Goal: Information Seeking & Learning: Find specific fact

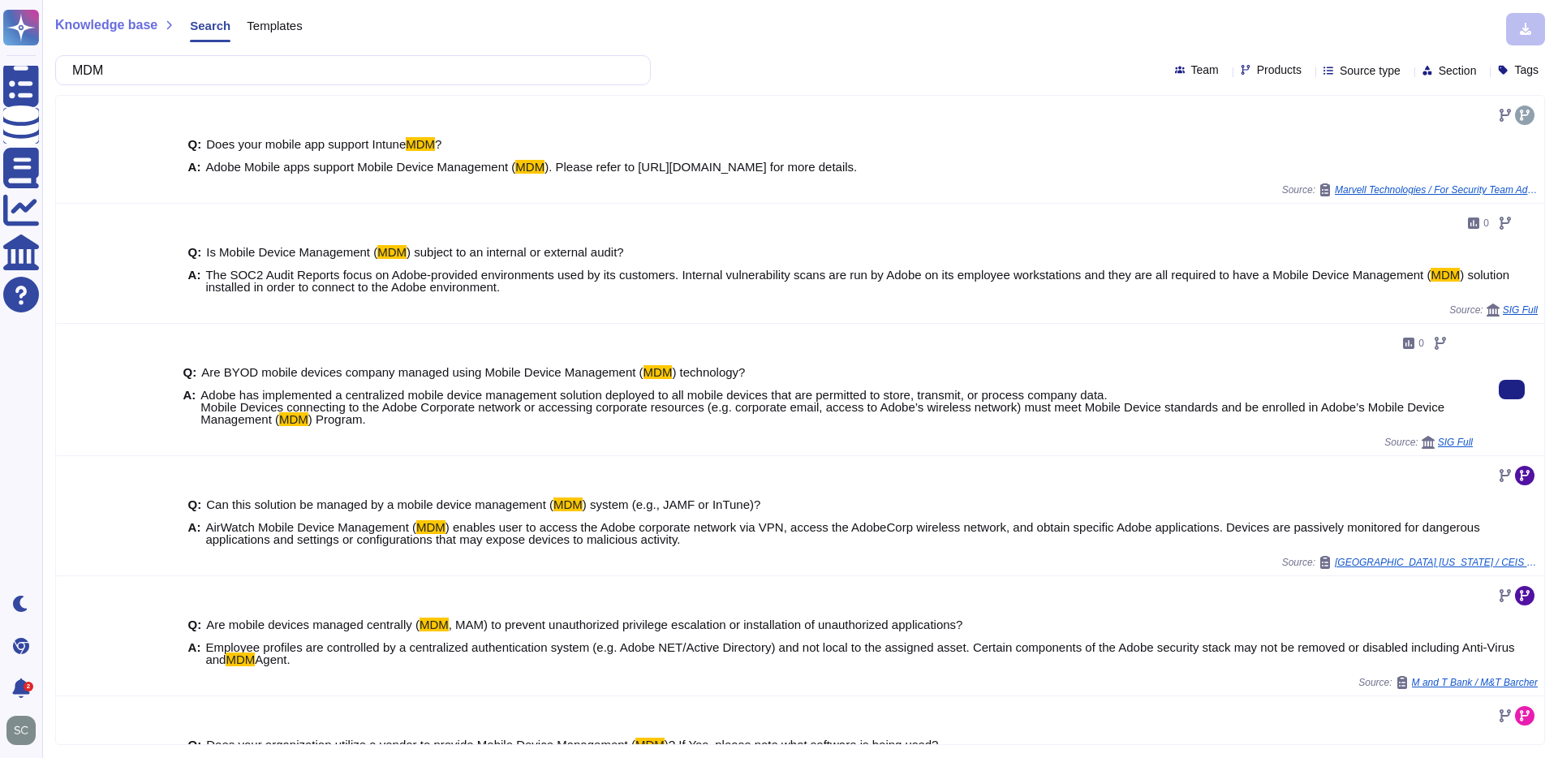
scroll to position [220, 0]
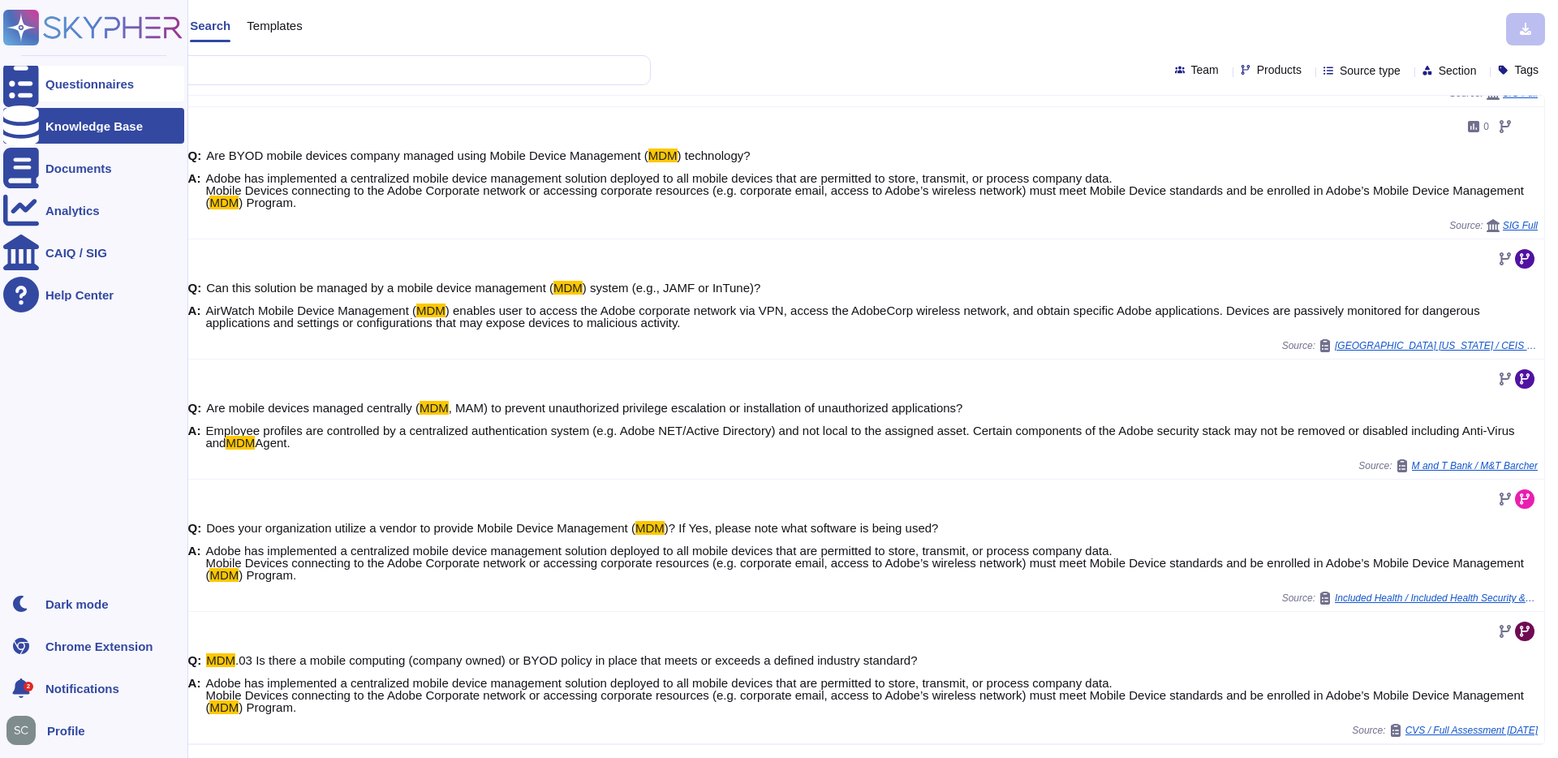
drag, startPoint x: 157, startPoint y: 70, endPoint x: 27, endPoint y: 67, distance: 129.8
click at [27, 67] on div "Questionnaires Knowledge Base Documents Analytics CAIQ / SIG Help Center Dark m…" at bounding box center [779, 379] width 1558 height 758
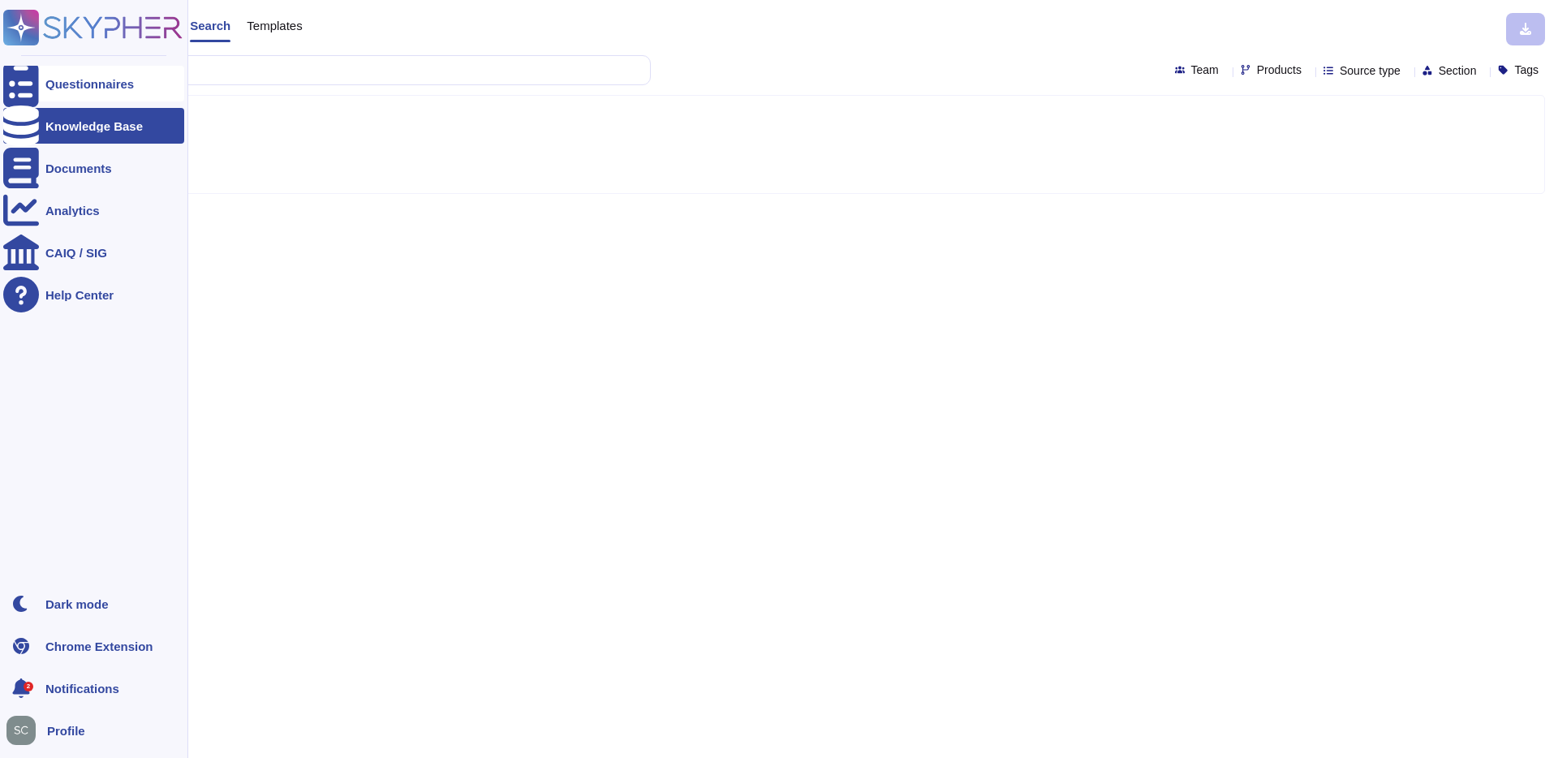
scroll to position [0, 0]
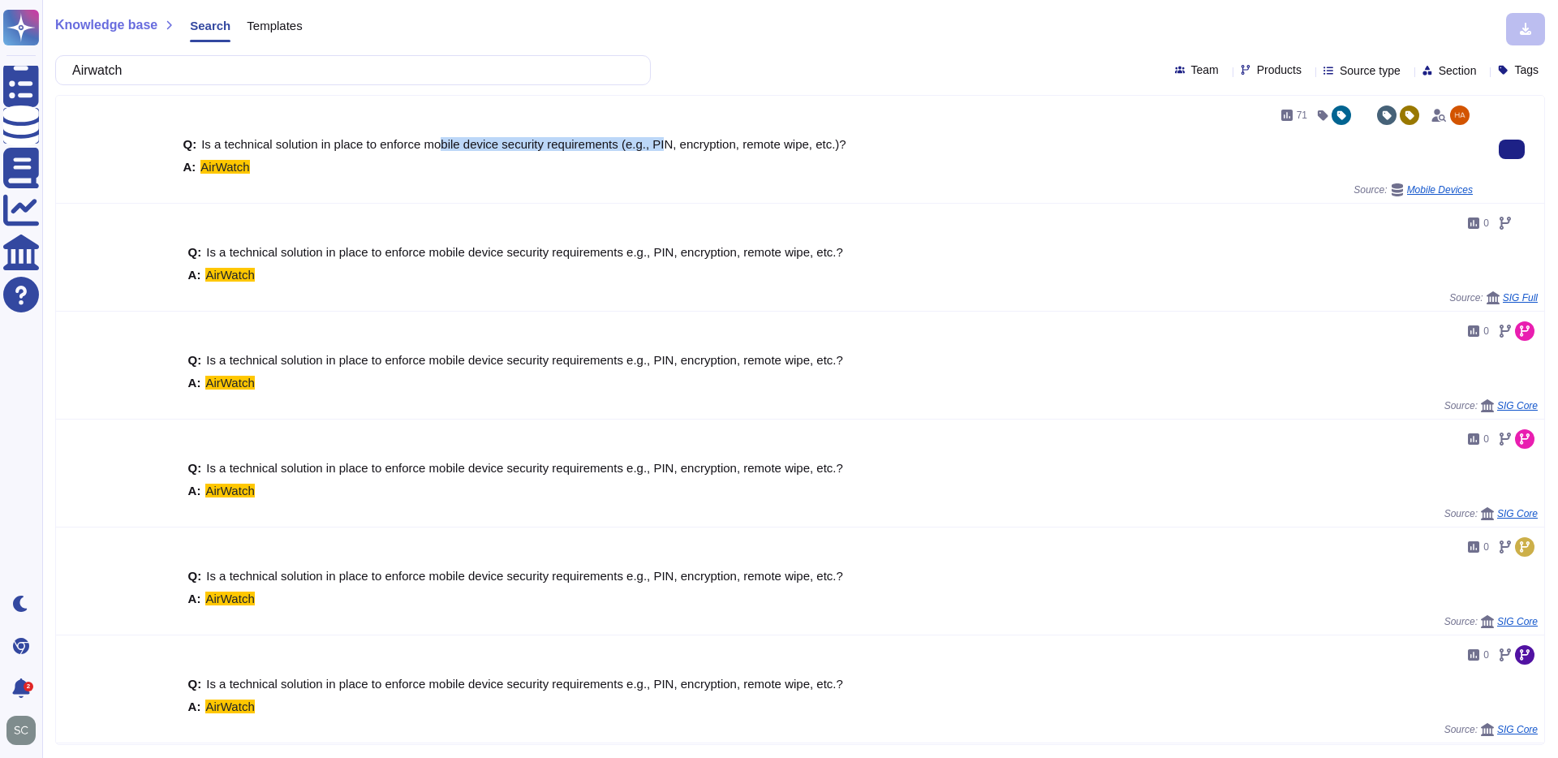
drag, startPoint x: 447, startPoint y: 144, endPoint x: 676, endPoint y: 144, distance: 228.8
click at [676, 144] on span "Is a technical solution in place to enforce mobile device security requirements…" at bounding box center [523, 144] width 645 height 14
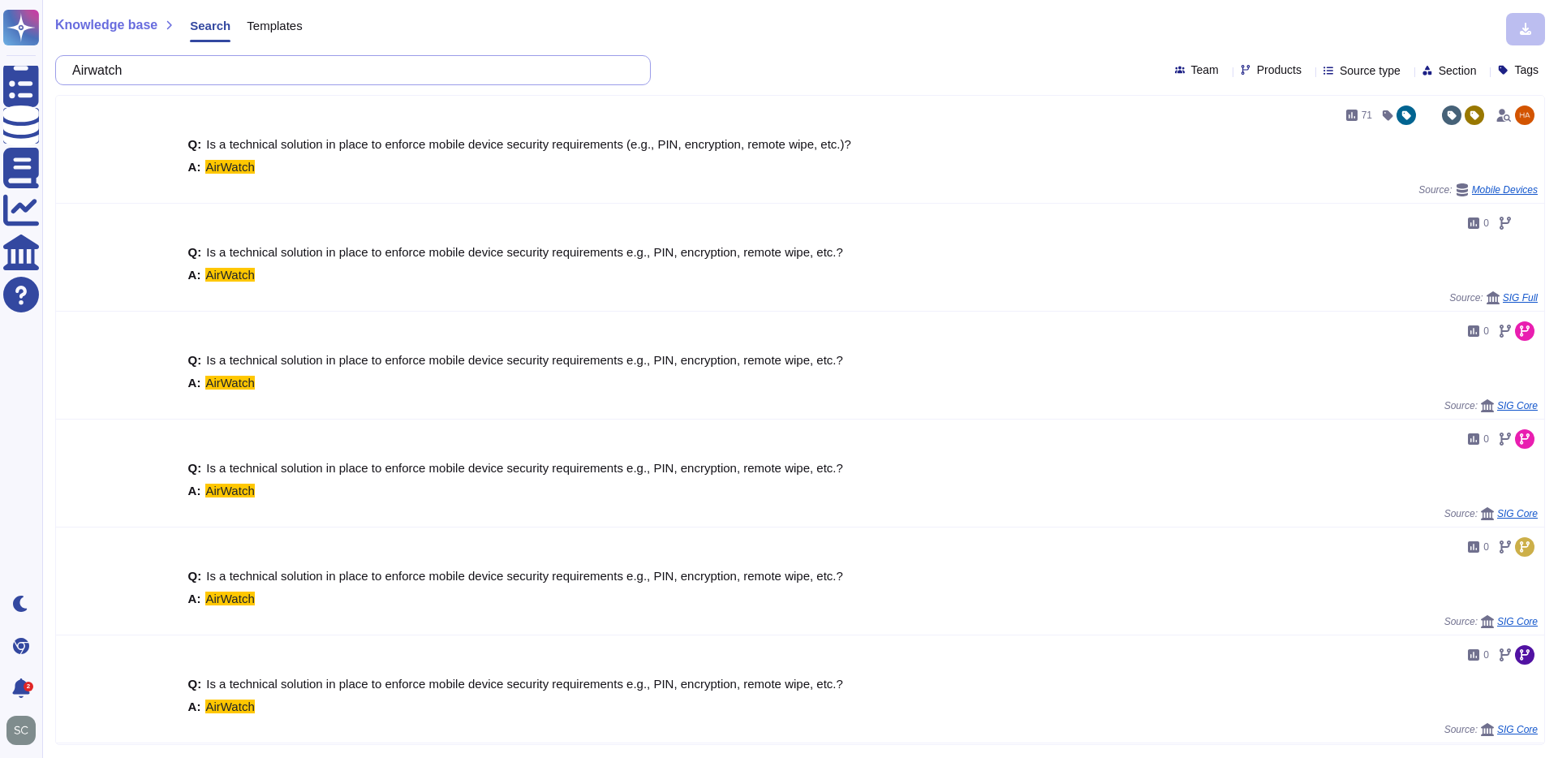
drag, startPoint x: 153, startPoint y: 66, endPoint x: 55, endPoint y: 51, distance: 99.2
click at [55, 51] on div "Knowledge base Search Templates Airwatch Team Products Source type Section Tags…" at bounding box center [800, 379] width 1516 height 758
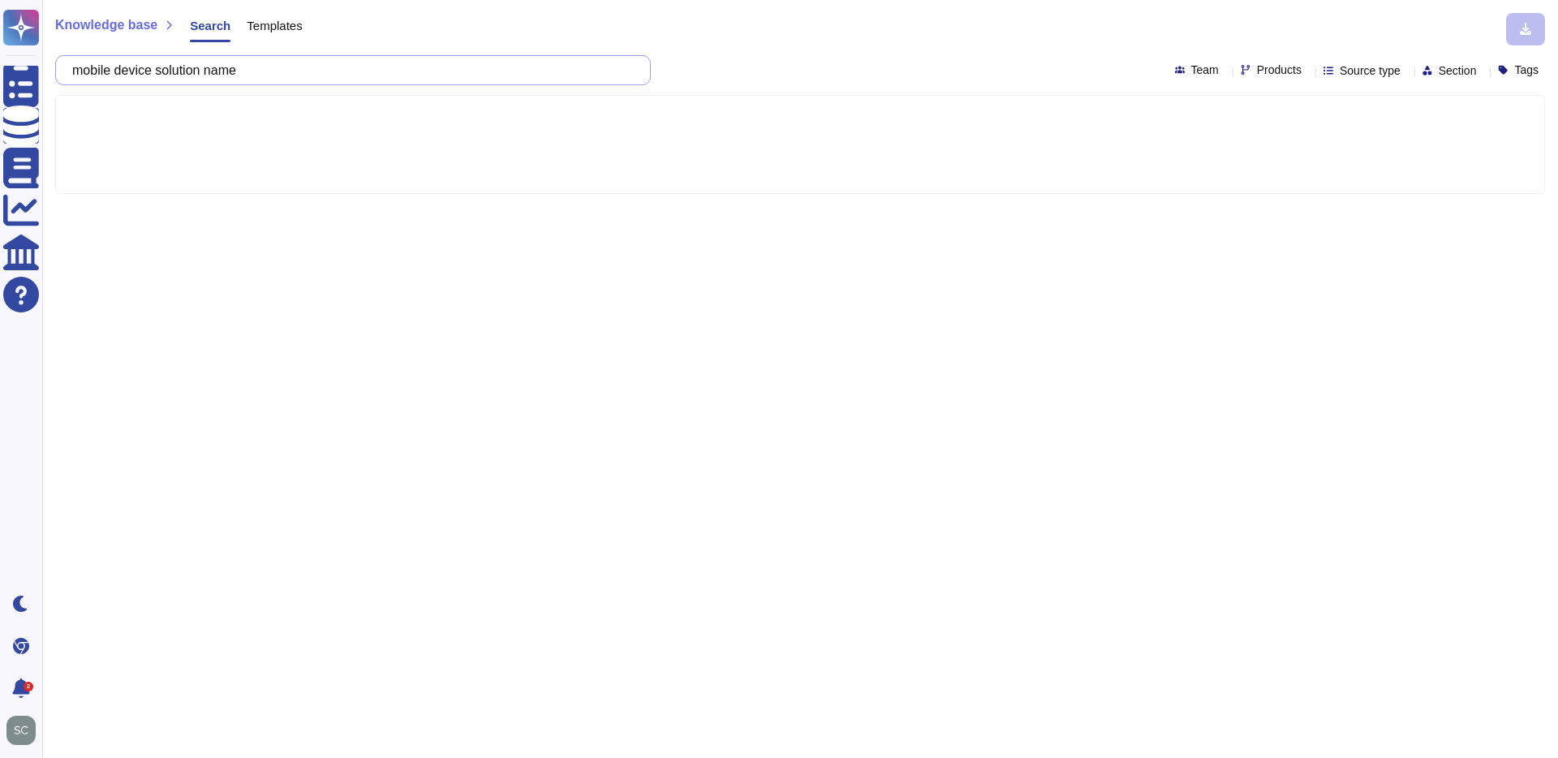
type input "mobile device solution name"
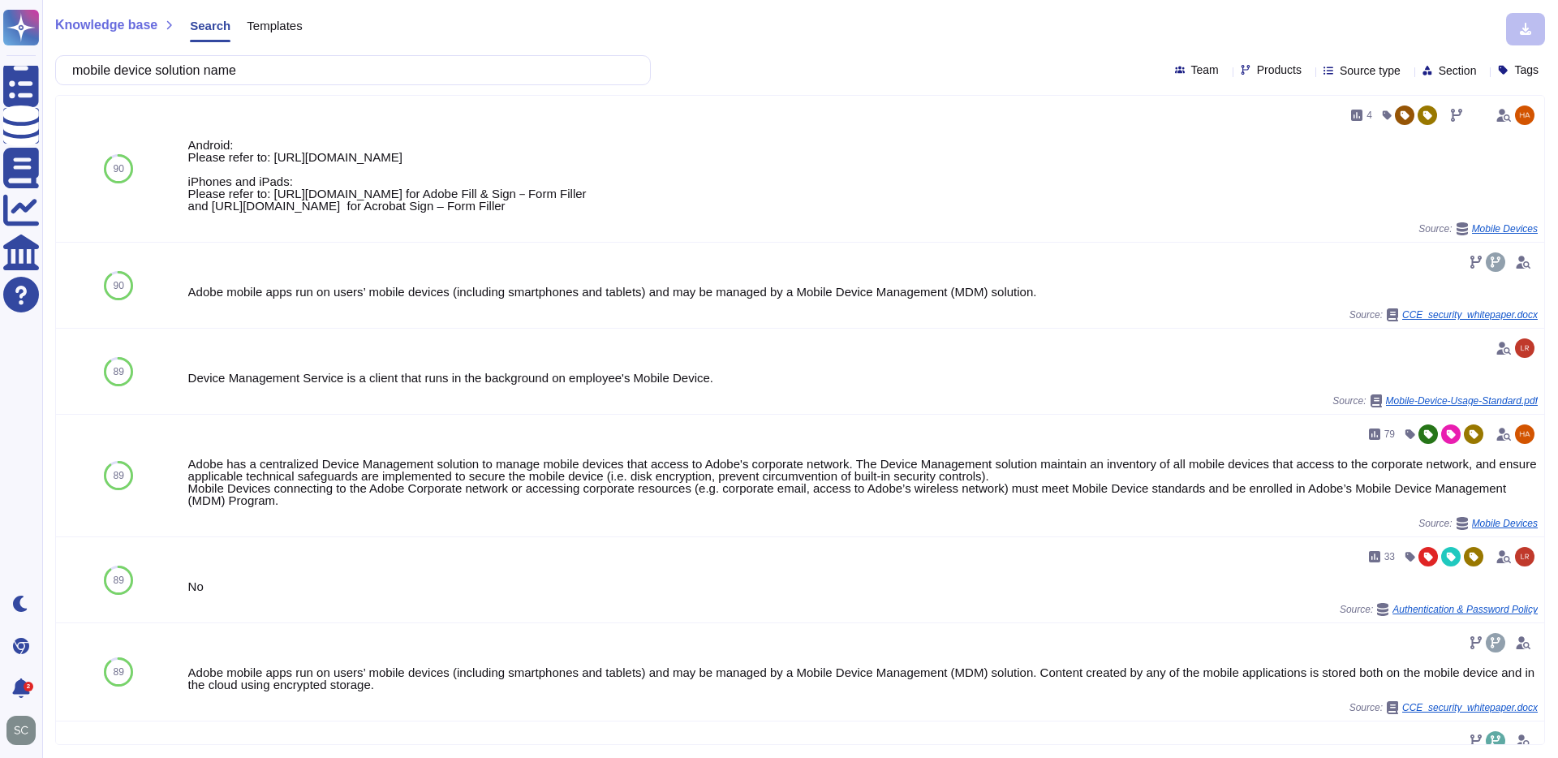
click at [1257, 71] on span "Products" at bounding box center [1279, 69] width 45 height 11
type input "wide"
click at [1215, 154] on div at bounding box center [1210, 148] width 17 height 37
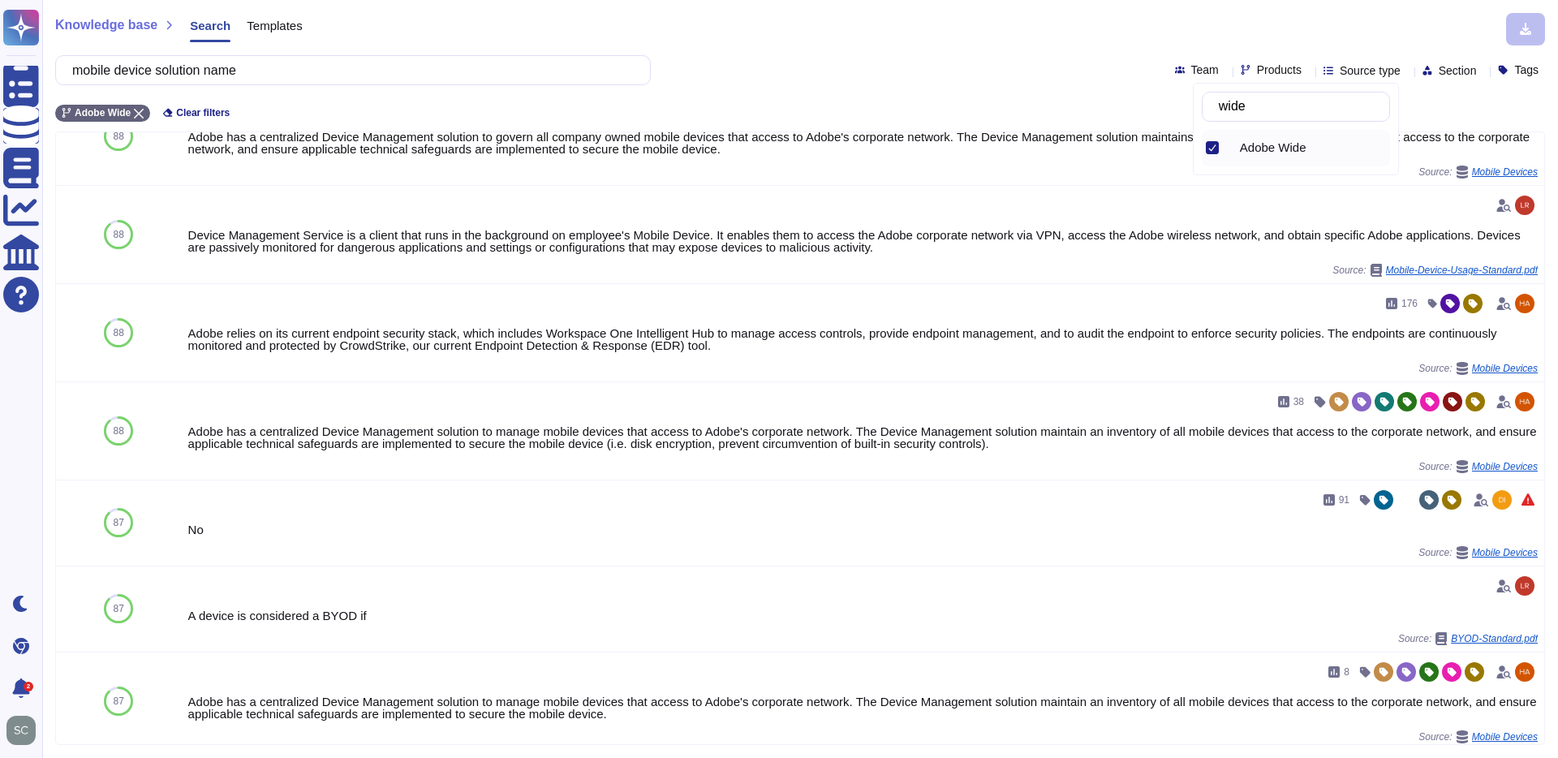
scroll to position [510, 0]
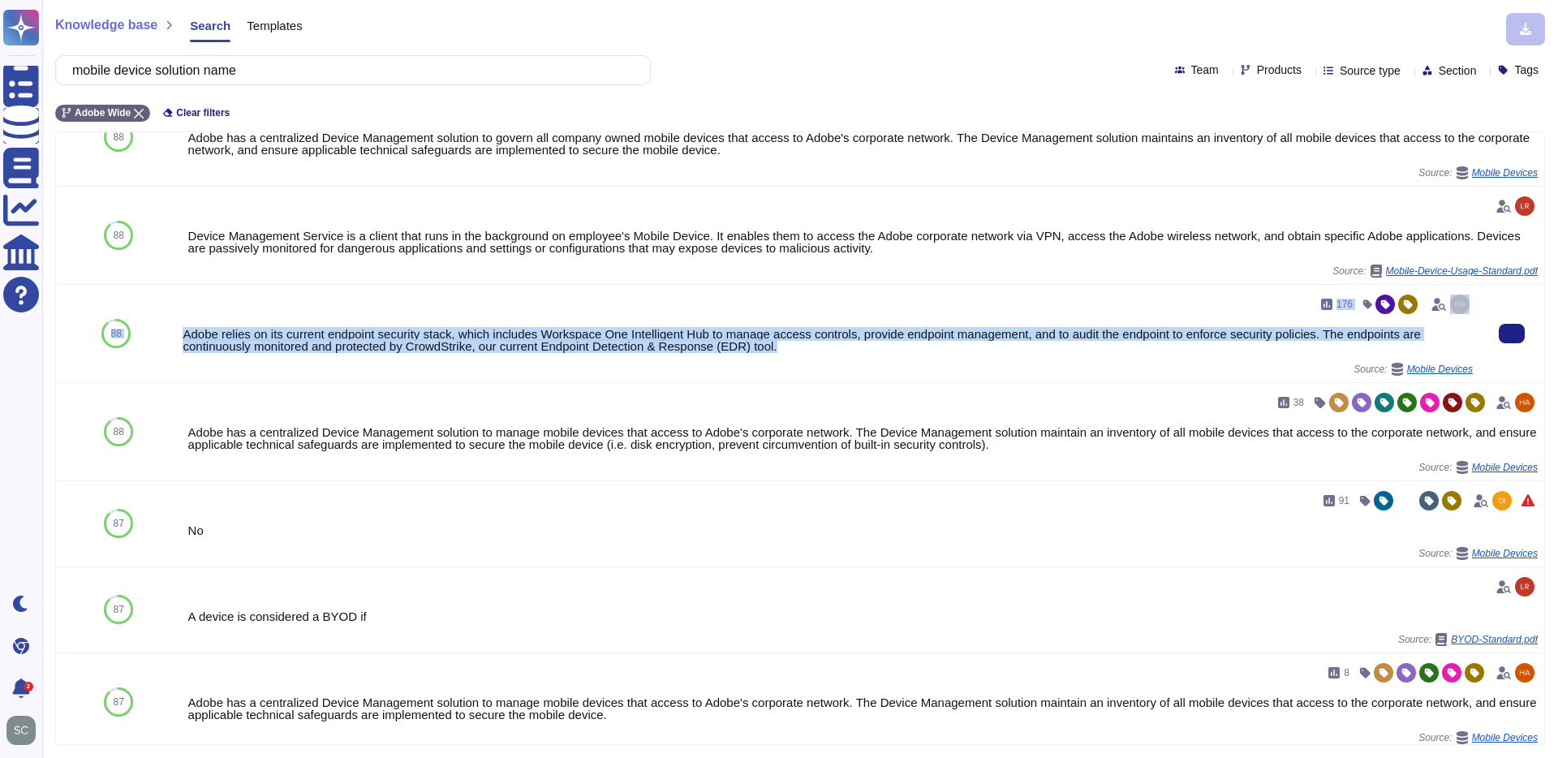
drag, startPoint x: 174, startPoint y: 333, endPoint x: 604, endPoint y: 359, distance: 430.8
click at [604, 359] on div "88 176 Adobe relies on its current endpoint security stack, which includes Work…" at bounding box center [800, 334] width 1488 height 98
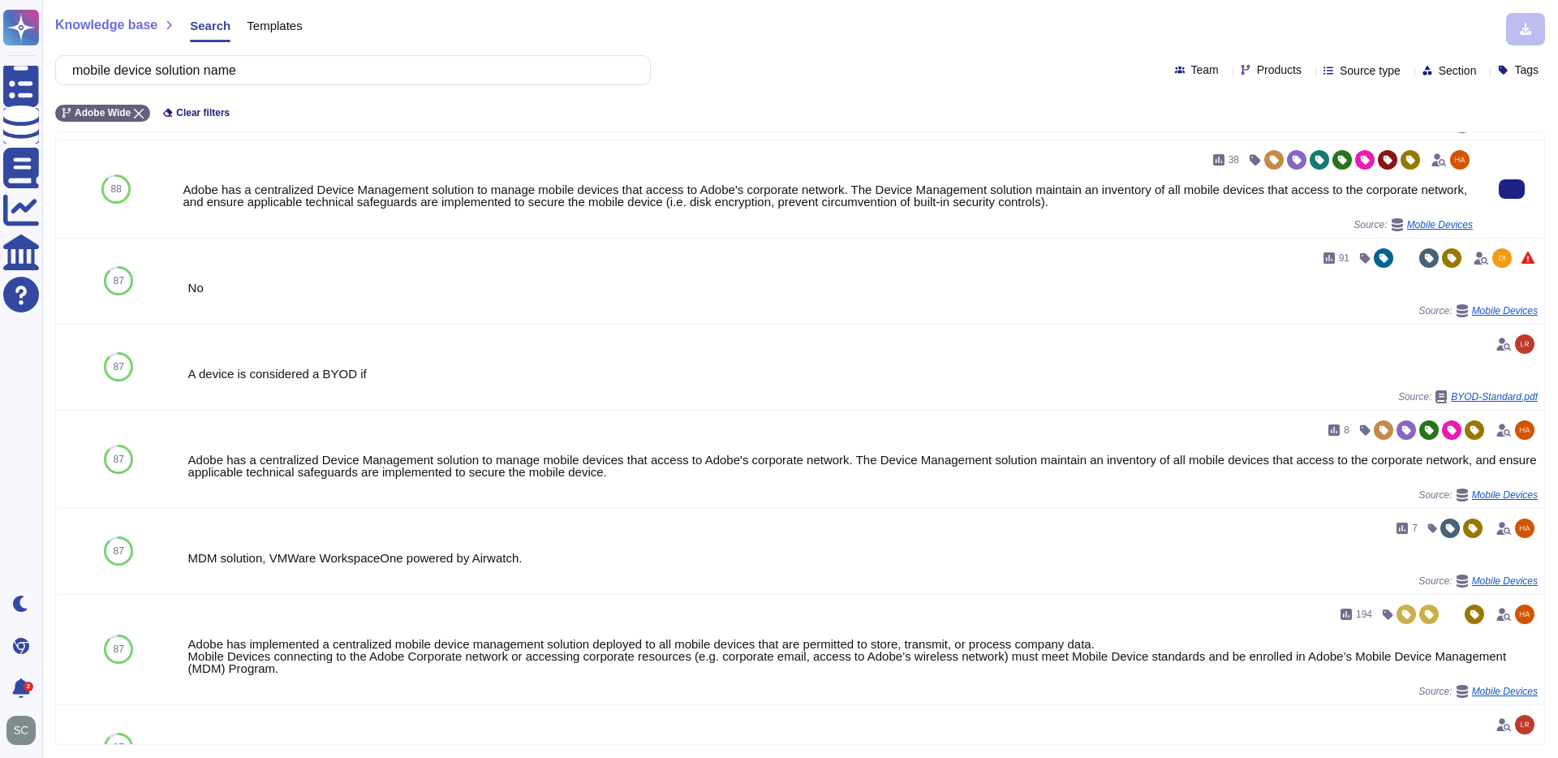
scroll to position [806, 0]
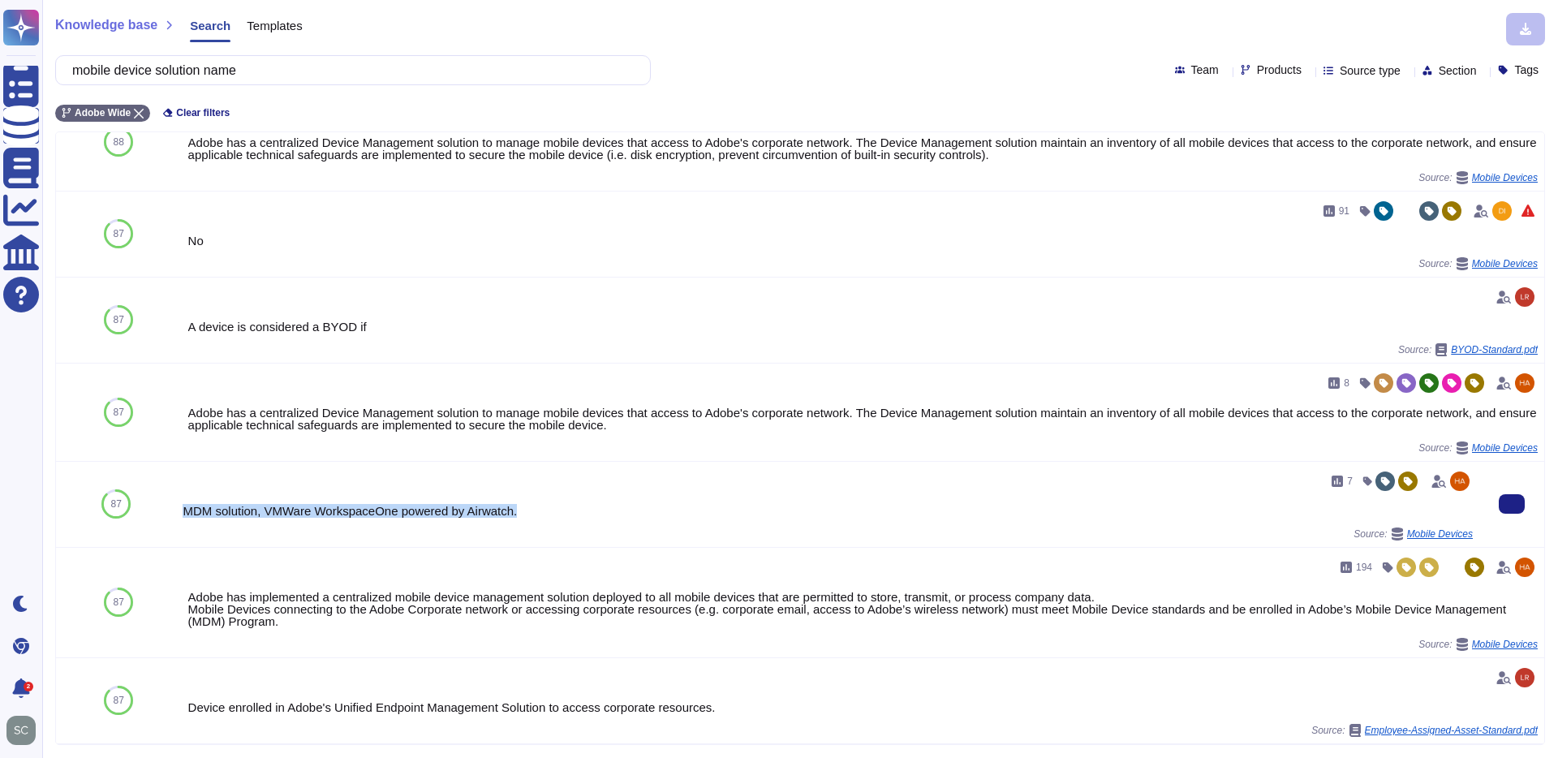
drag, startPoint x: 183, startPoint y: 514, endPoint x: 582, endPoint y: 509, distance: 399.2
click at [582, 509] on div "MDM solution, VMWare WorkspaceOne powered by Airwatch." at bounding box center [828, 511] width 1290 height 12
click at [389, 516] on div "7 MDM solution, VMWare WorkspaceOne powered by Airwatch. Source: Mobile Devices" at bounding box center [828, 504] width 1290 height 72
drag, startPoint x: 320, startPoint y: 510, endPoint x: 534, endPoint y: 512, distance: 214.2
click at [534, 512] on div "MDM solution, VMWare WorkspaceOne powered by Airwatch." at bounding box center [828, 511] width 1290 height 12
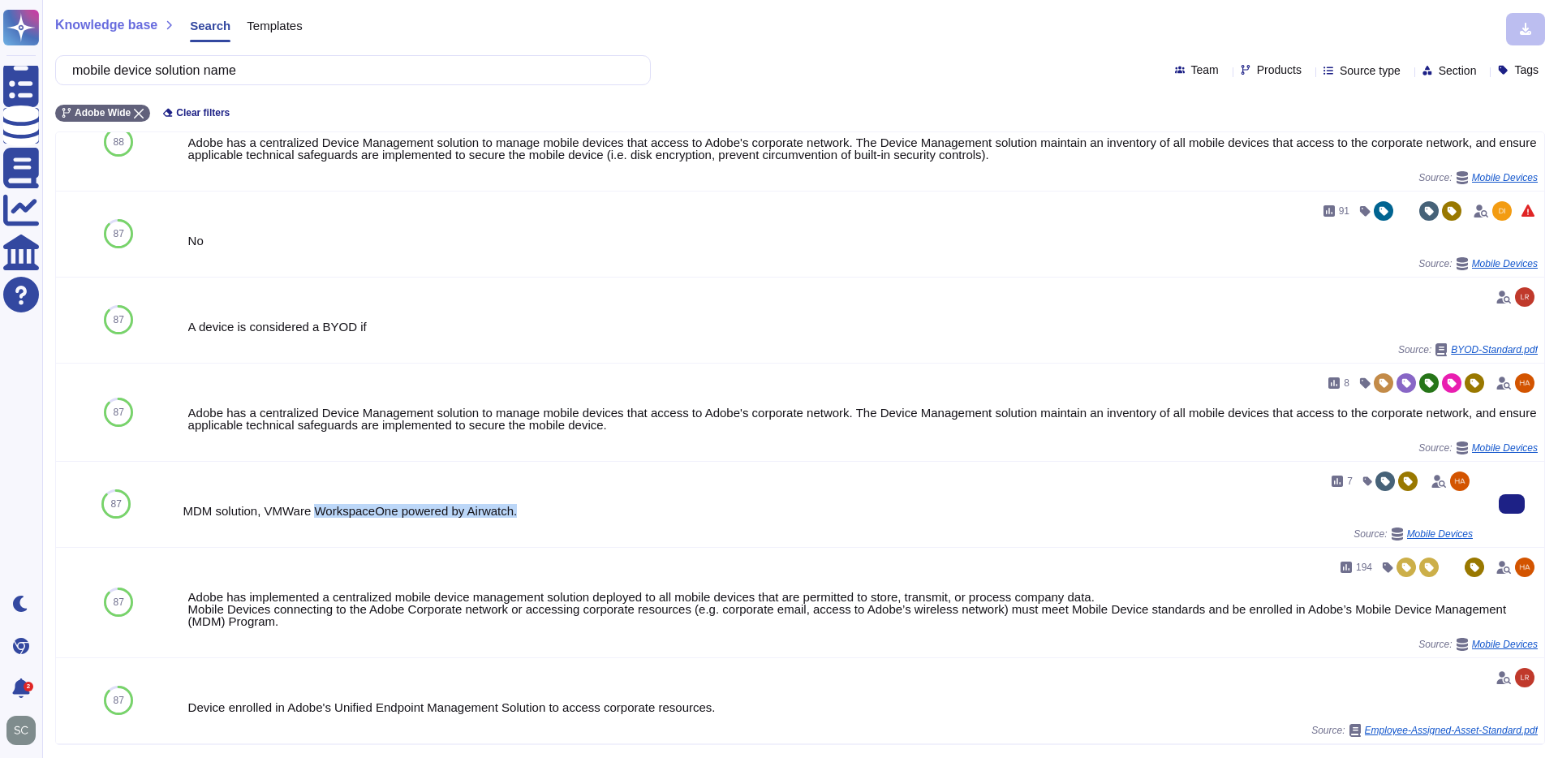
click at [534, 512] on div "MDM solution, VMWare WorkspaceOne powered by Airwatch." at bounding box center [828, 511] width 1290 height 12
drag, startPoint x: 521, startPoint y: 511, endPoint x: 185, endPoint y: 506, distance: 335.9
click at [185, 505] on div "MDM solution, VMWare WorkspaceOne powered by Airwatch." at bounding box center [828, 511] width 1290 height 12
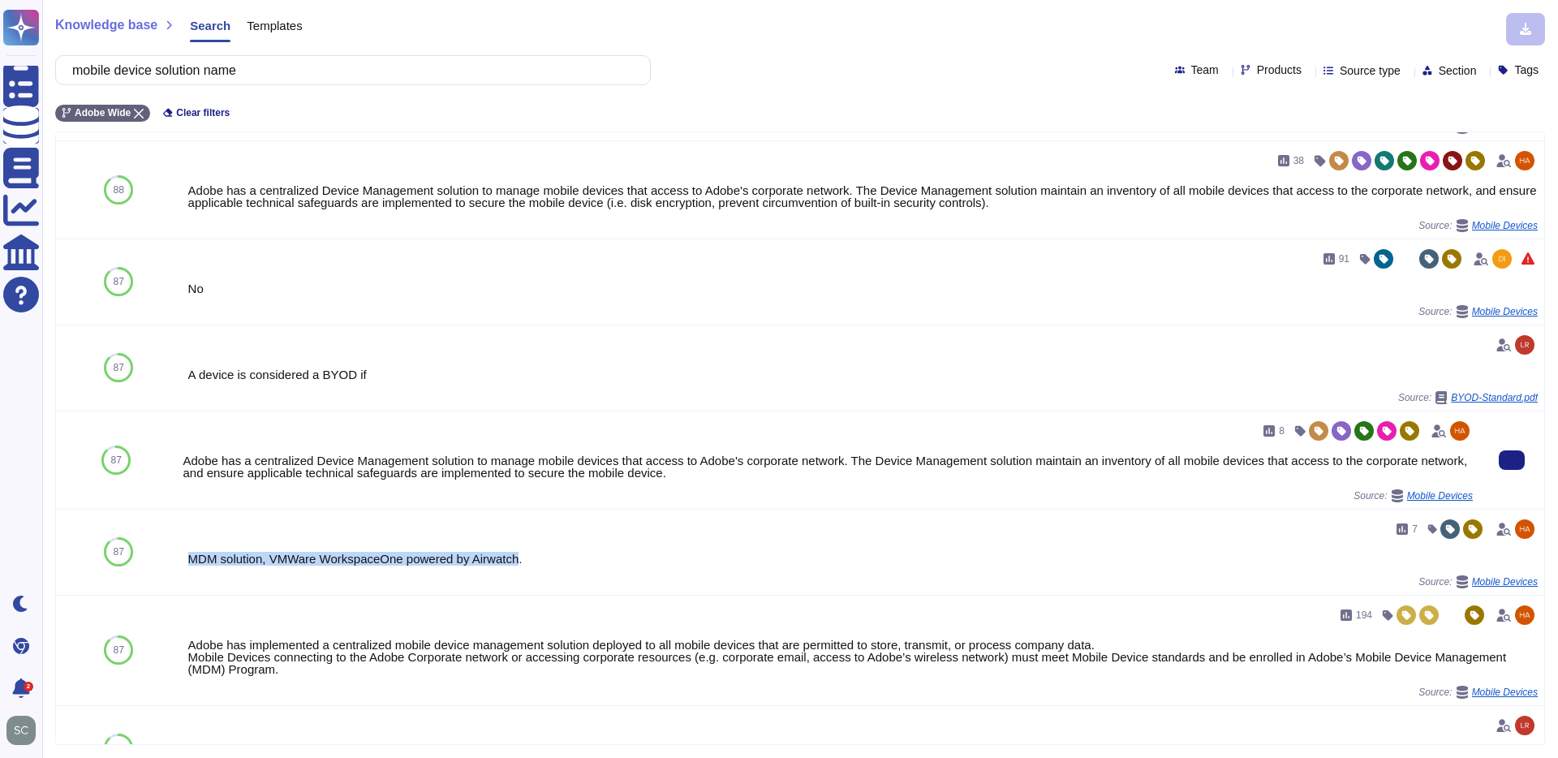
scroll to position [729, 0]
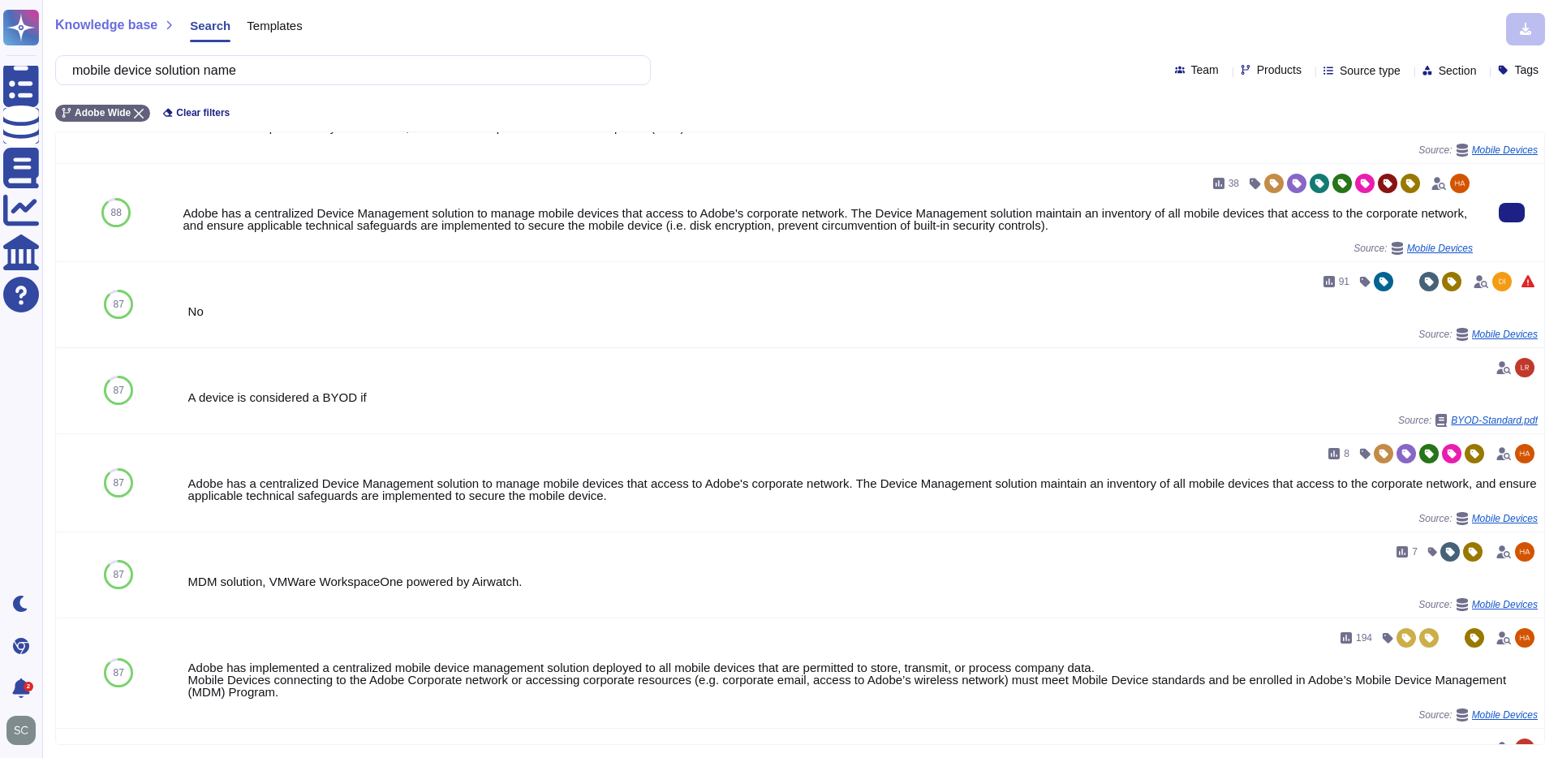
drag, startPoint x: 357, startPoint y: 237, endPoint x: 715, endPoint y: 237, distance: 357.8
click at [715, 237] on div "38 Adobe has a centralized Device Management solution to manage mobile devices …" at bounding box center [828, 212] width 1290 height 84
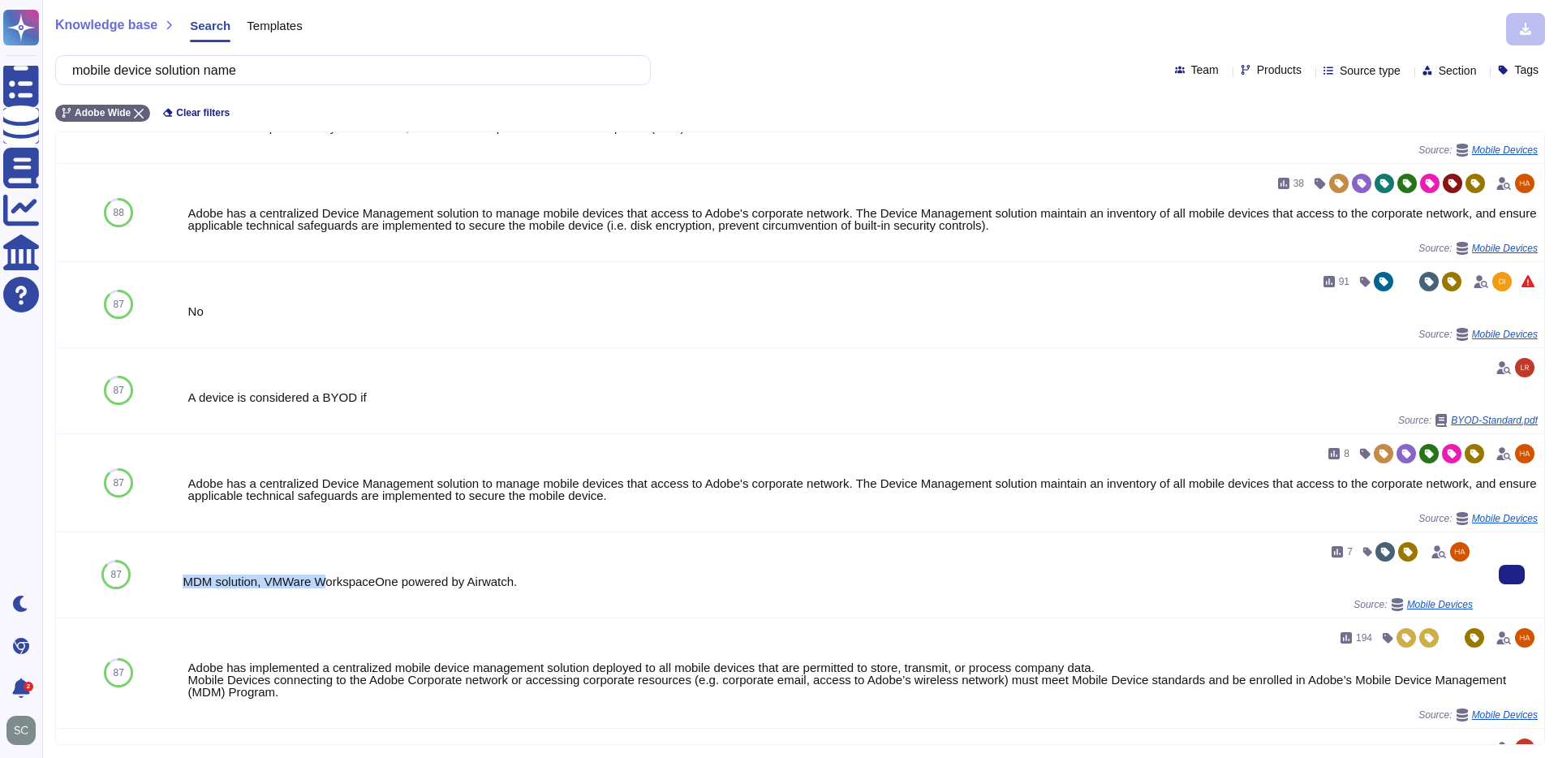
drag, startPoint x: 325, startPoint y: 582, endPoint x: 591, endPoint y: 578, distance: 265.3
click at [591, 578] on div "MDM solution, VMWare WorkspaceOne powered by Airwatch." at bounding box center [828, 581] width 1290 height 12
click at [560, 539] on div "7 MDM solution, VMWare WorkspaceOne powered by Airwatch. Source: Mobile Devices" at bounding box center [827, 574] width 1303 height 85
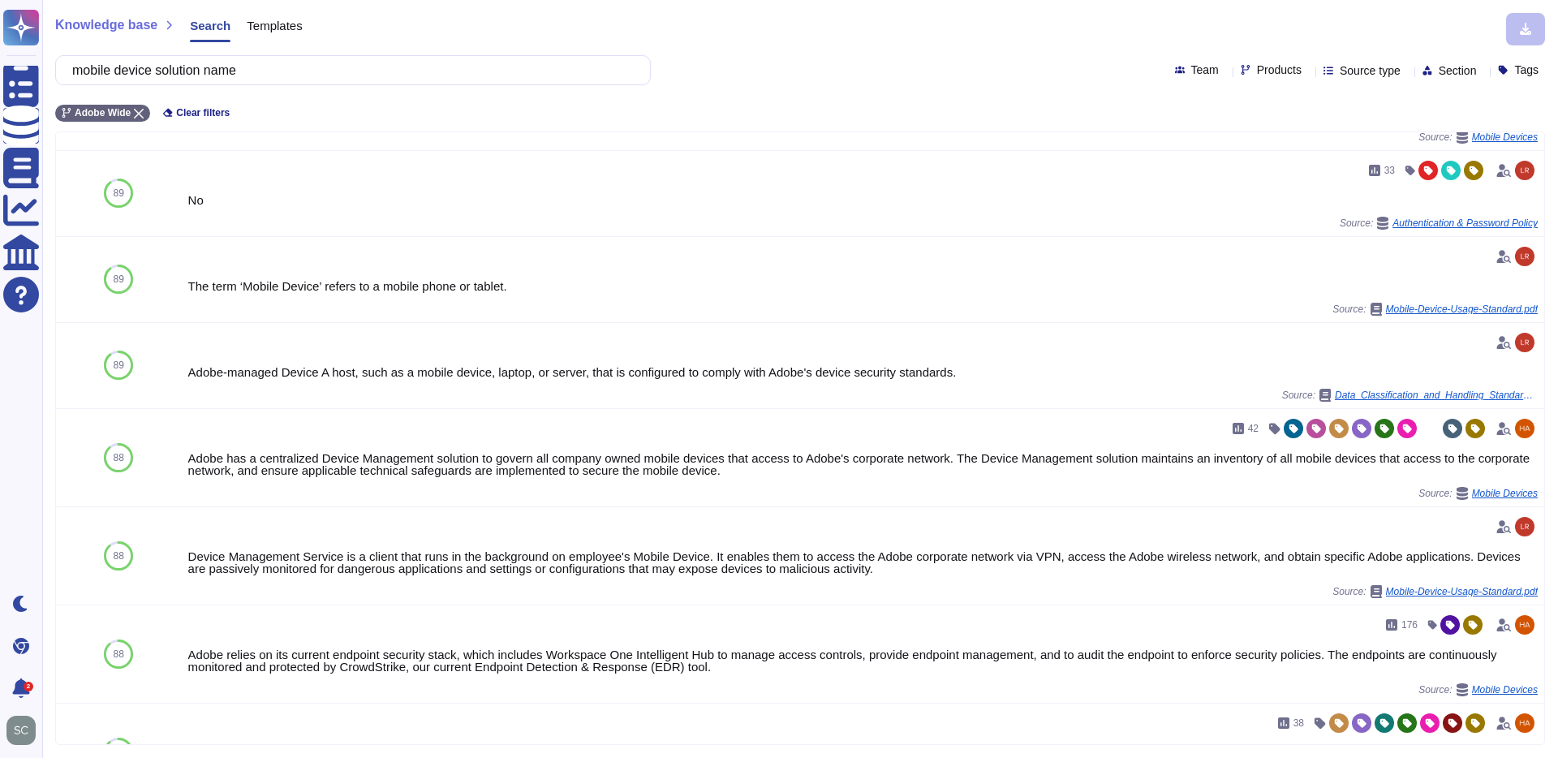
scroll to position [190, 0]
drag, startPoint x: 267, startPoint y: 70, endPoint x: 49, endPoint y: 69, distance: 217.4
click at [49, 69] on div "Knowledge base Search Templates mobile device solution name Team Products Sourc…" at bounding box center [800, 379] width 1516 height 758
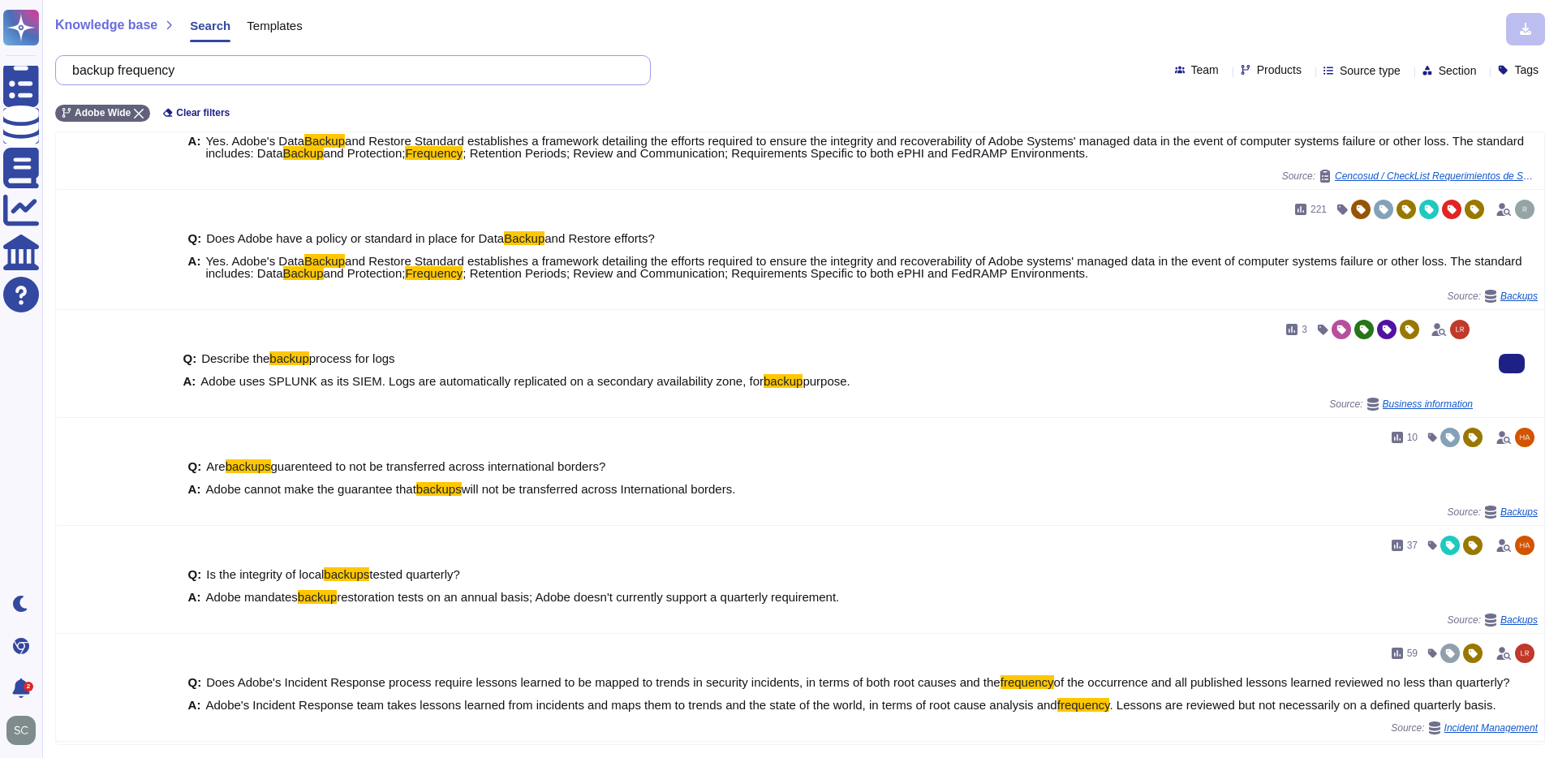
scroll to position [177, 0]
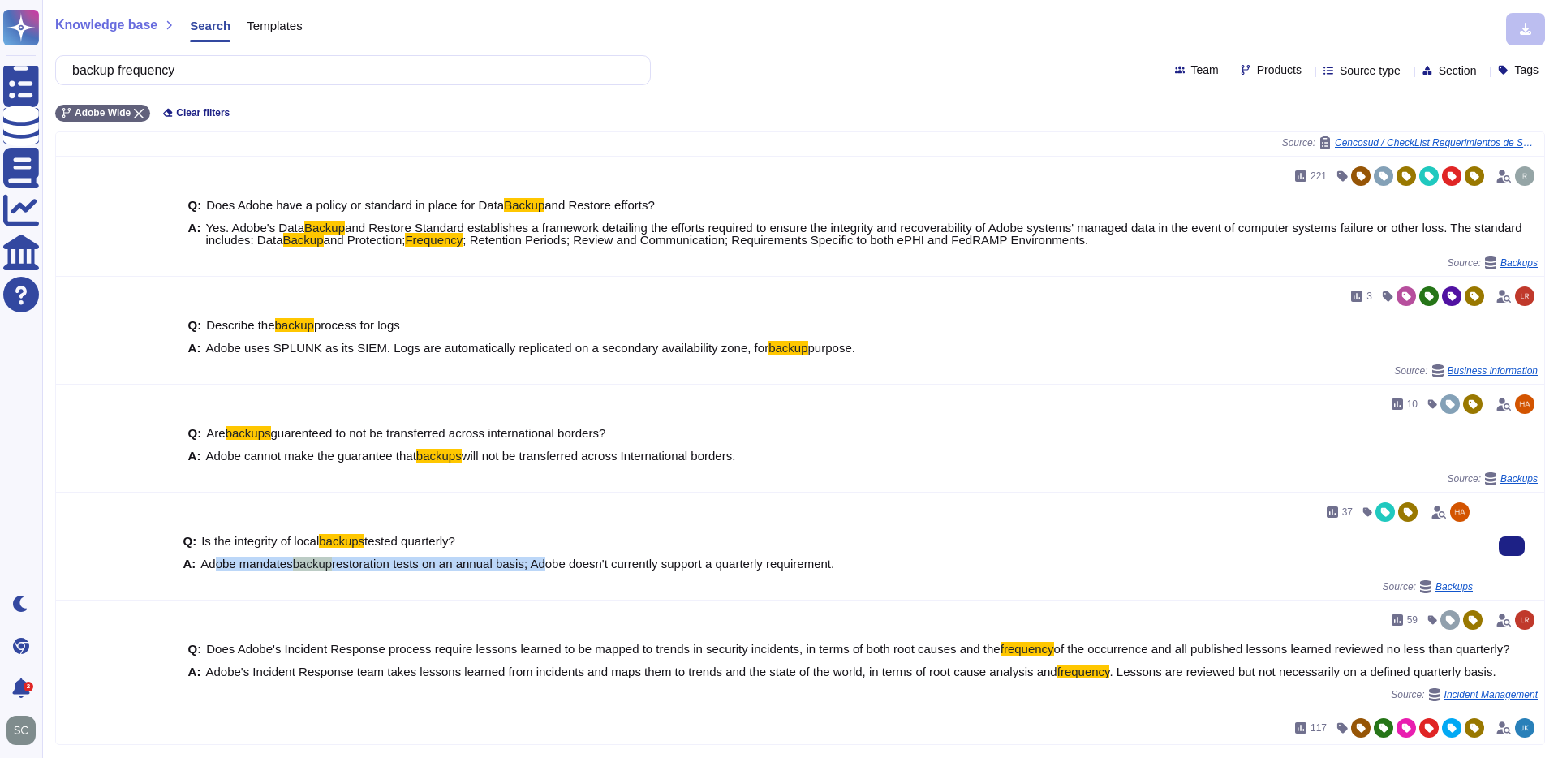
drag, startPoint x: 217, startPoint y: 577, endPoint x: 552, endPoint y: 583, distance: 335.1
click at [552, 570] on span "Adobe mandates backup restoration tests on an annual basis; Adobe doesn't curre…" at bounding box center [517, 563] width 634 height 12
click at [657, 570] on span "restoration tests on an annual basis; Adobe doesn't currently support a quarter…" at bounding box center [583, 564] width 502 height 14
drag, startPoint x: 872, startPoint y: 583, endPoint x: 547, endPoint y: 584, distance: 325.3
click at [547, 580] on div "Q: Is the integrity of local backups tested quarterly? A: Adobe mandates backup…" at bounding box center [828, 552] width 1290 height 55
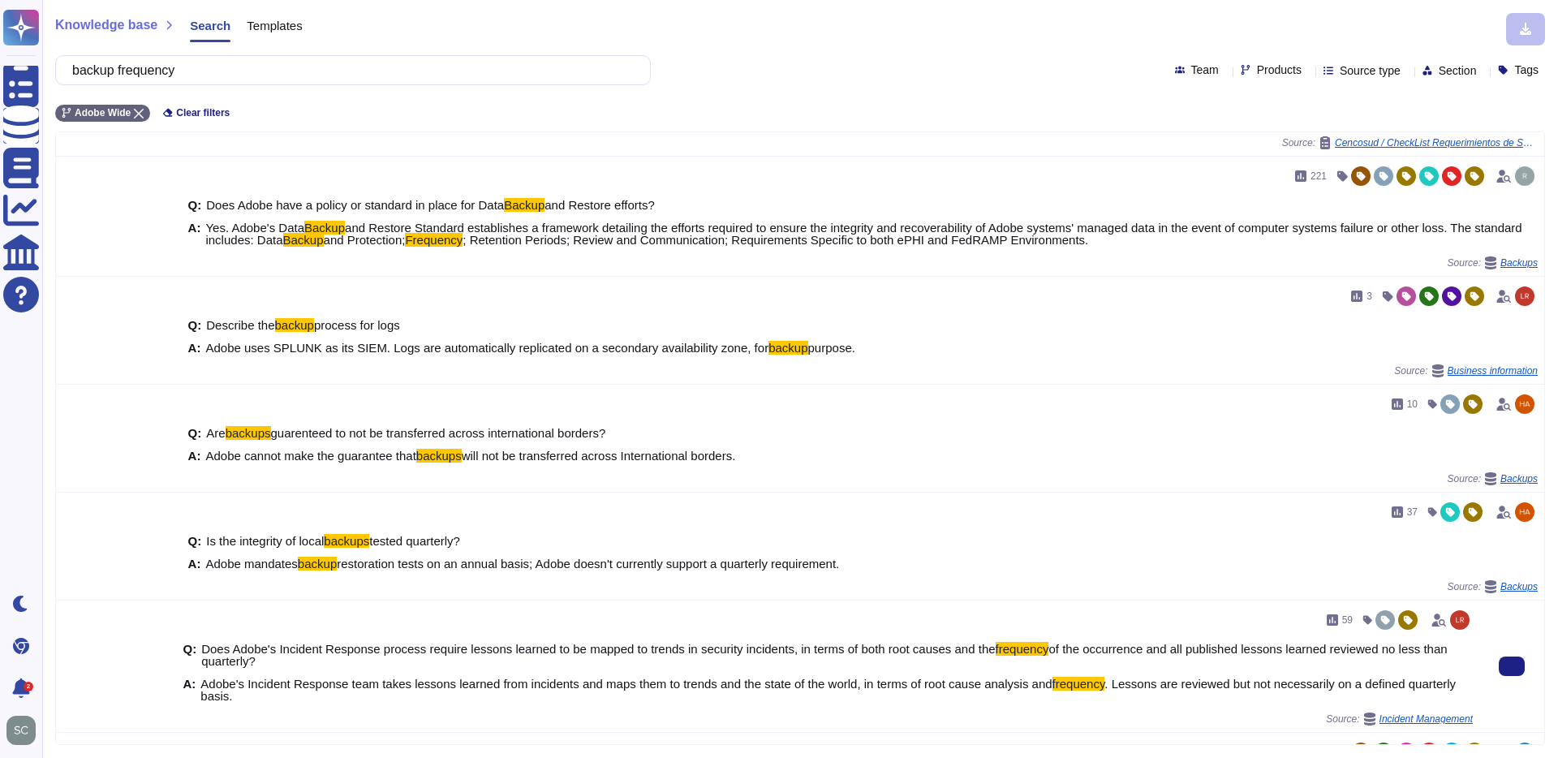
click at [484, 633] on div "59" at bounding box center [828, 620] width 1290 height 26
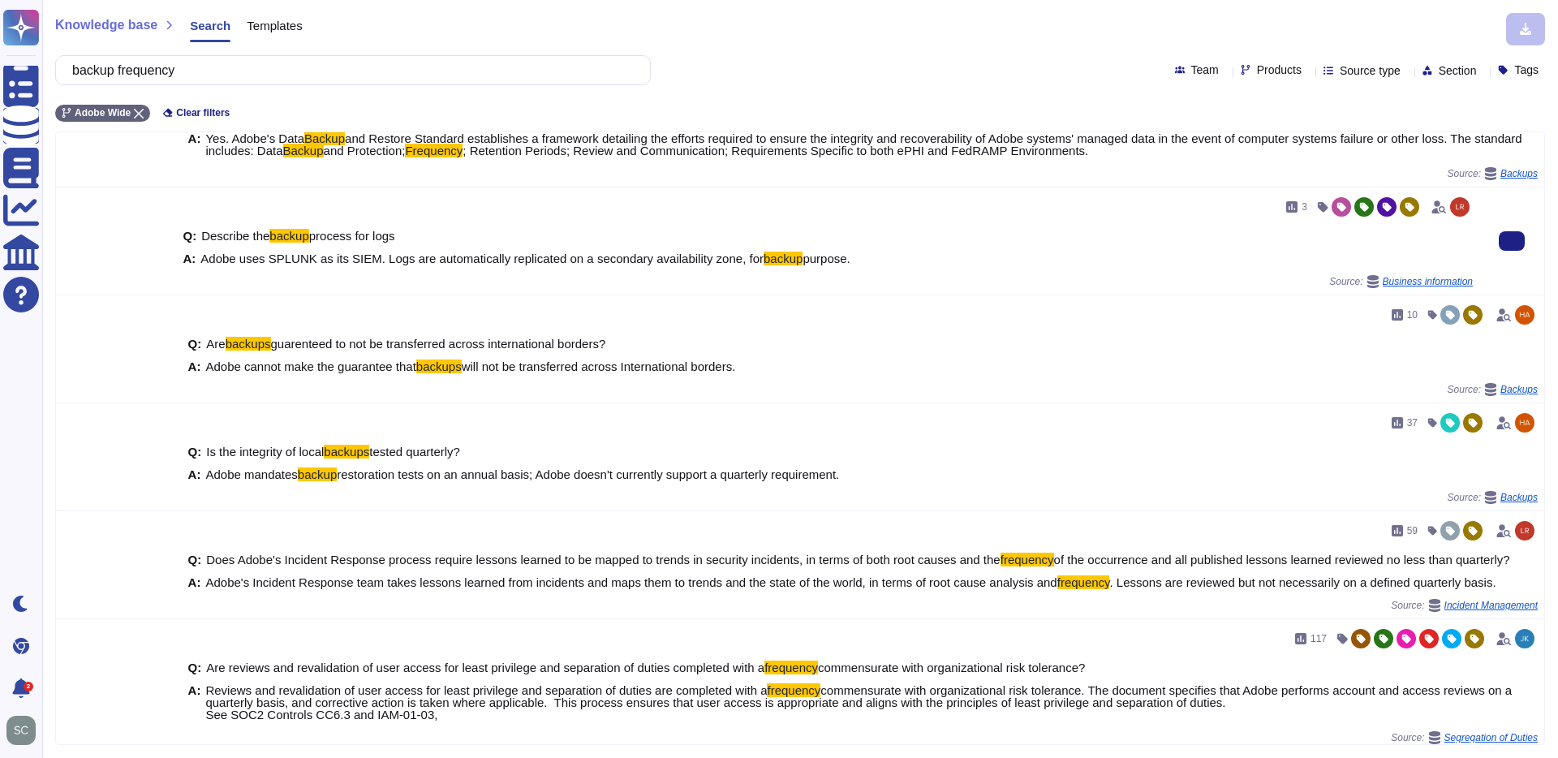
scroll to position [409, 0]
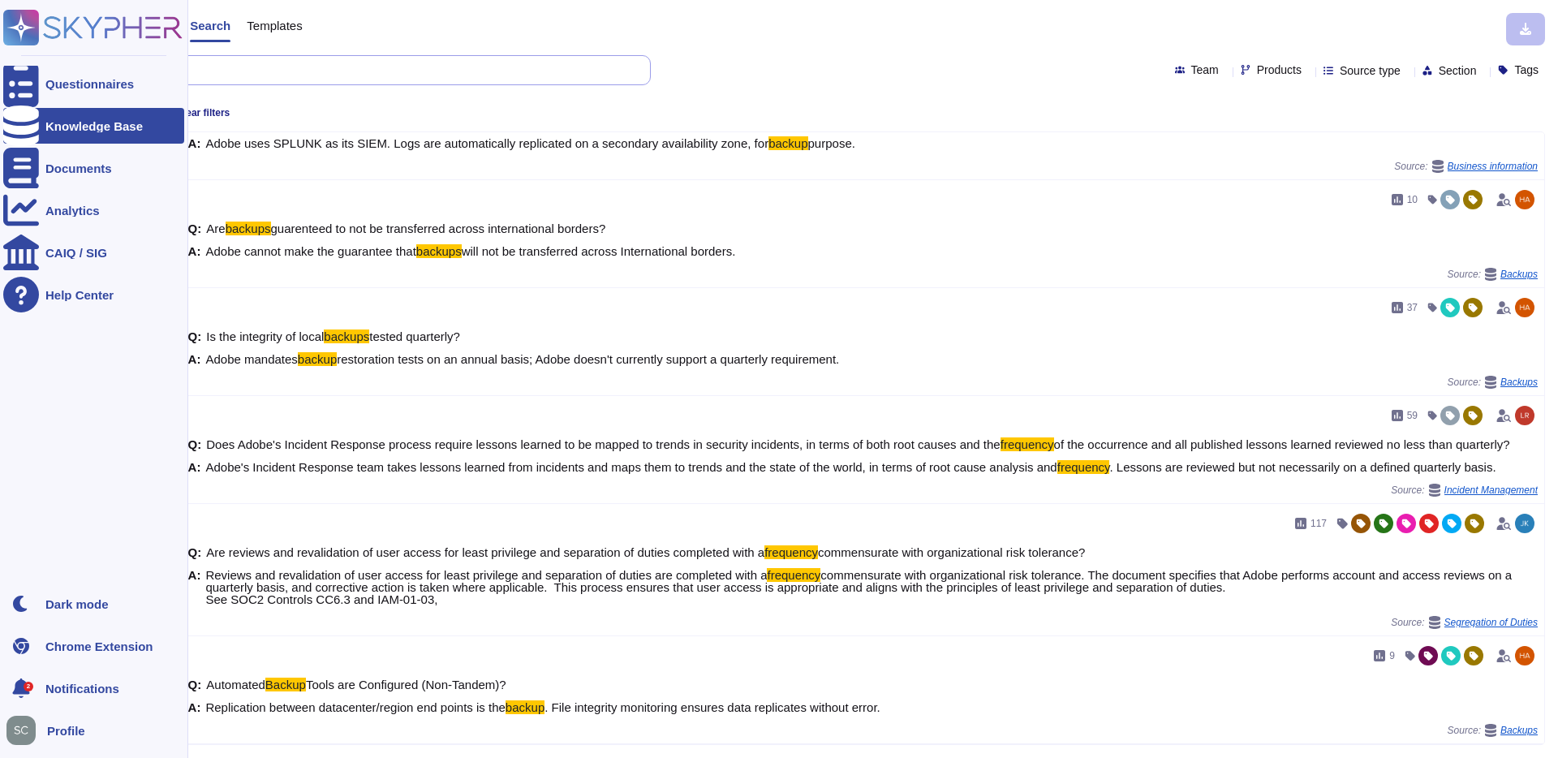
drag, startPoint x: 209, startPoint y: 79, endPoint x: 26, endPoint y: 57, distance: 184.7
click at [26, 57] on div "Questionnaires Knowledge Base Documents Analytics CAIQ / SIG Help Center Dark m…" at bounding box center [779, 379] width 1558 height 758
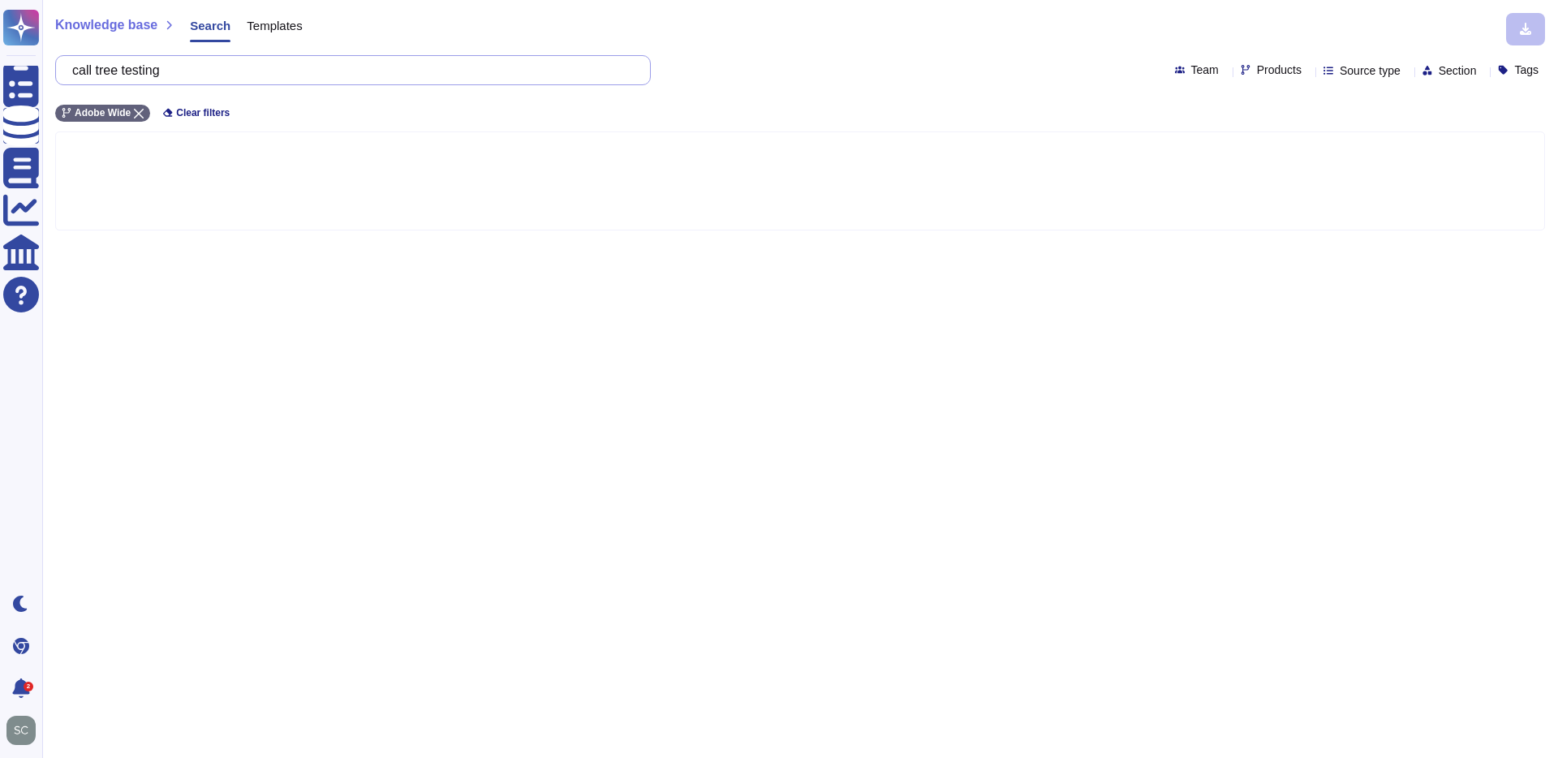
type input "call tree testing"
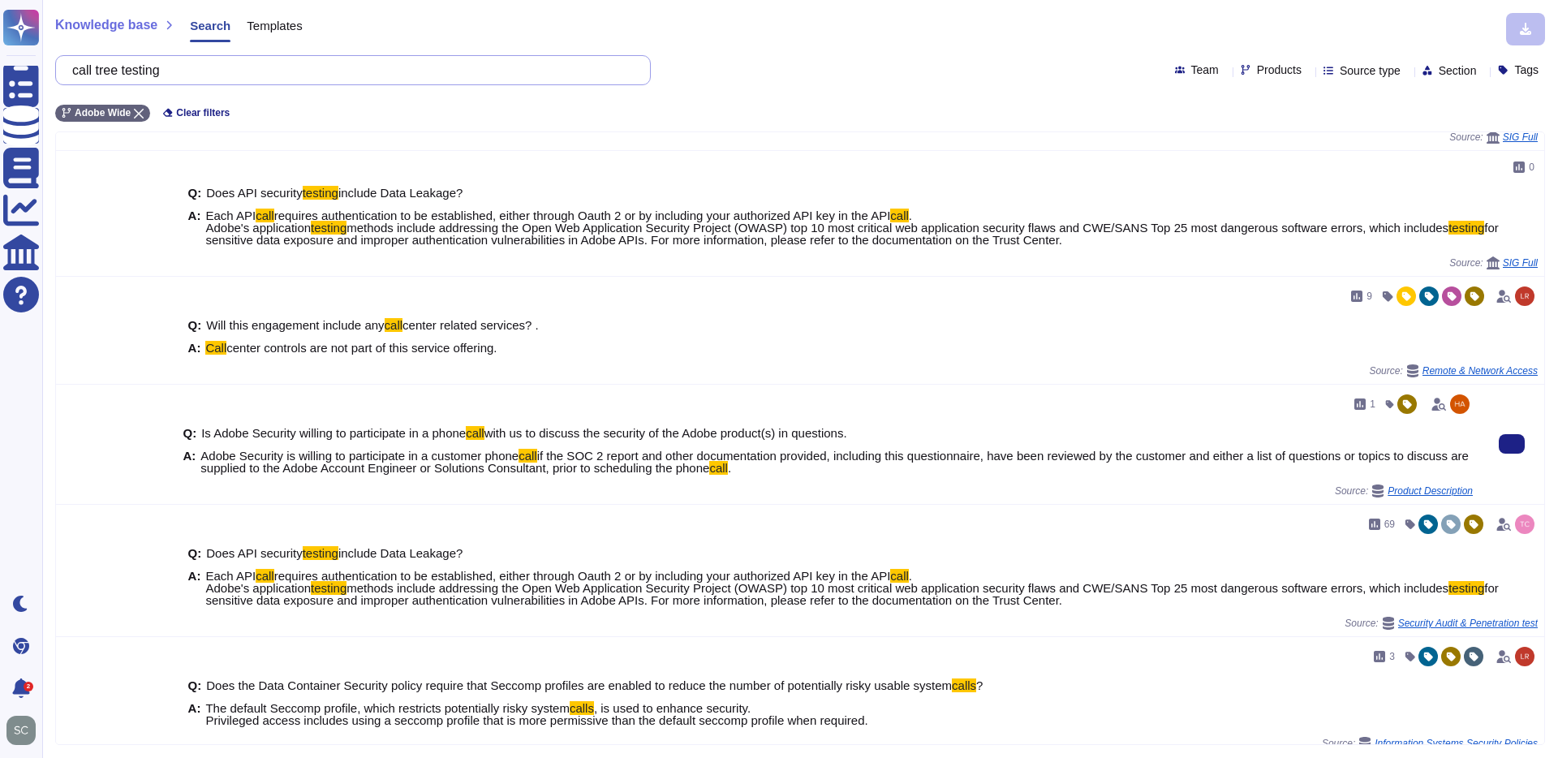
scroll to position [535, 0]
